Goal: Use online tool/utility: Utilize a website feature to perform a specific function

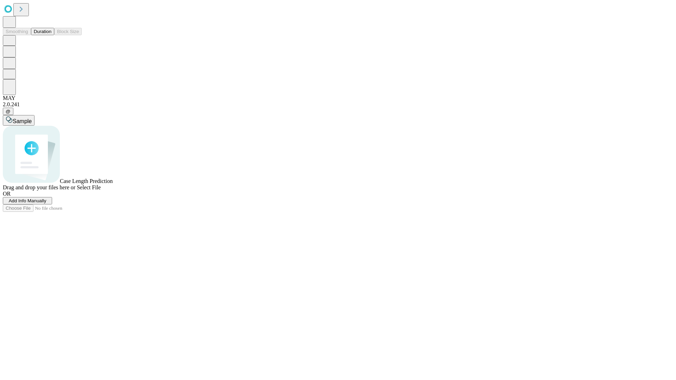
click at [51, 35] on button "Duration" at bounding box center [42, 31] width 23 height 7
click at [32, 118] on span "Sample" at bounding box center [22, 121] width 19 height 6
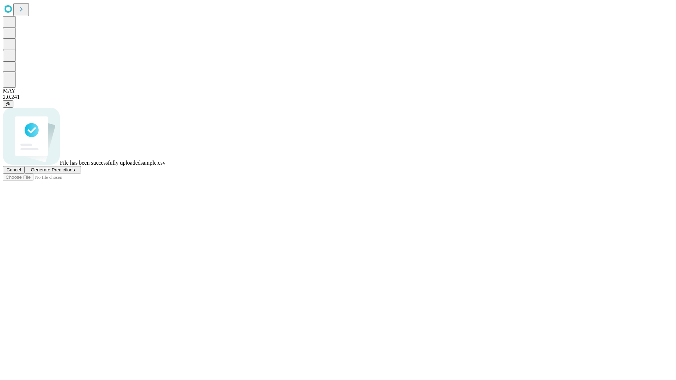
click at [75, 172] on span "Generate Predictions" at bounding box center [53, 169] width 44 height 5
